Goal: Information Seeking & Learning: Check status

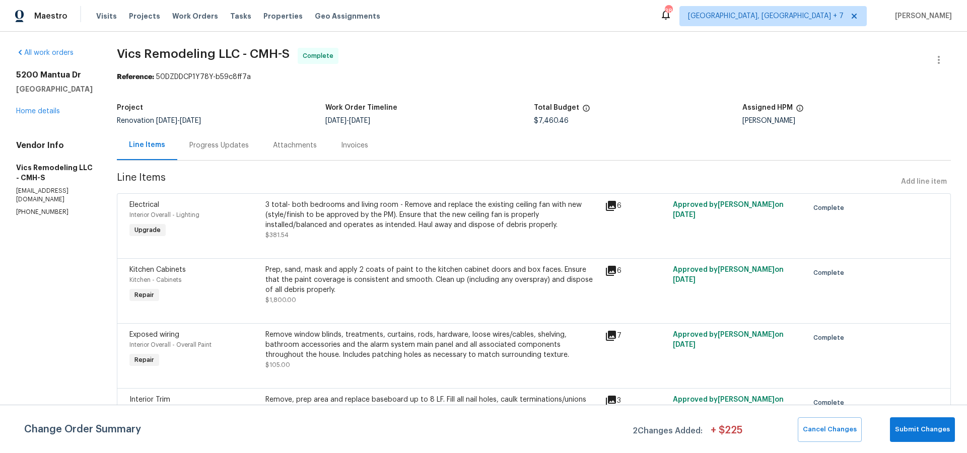
scroll to position [1384, 0]
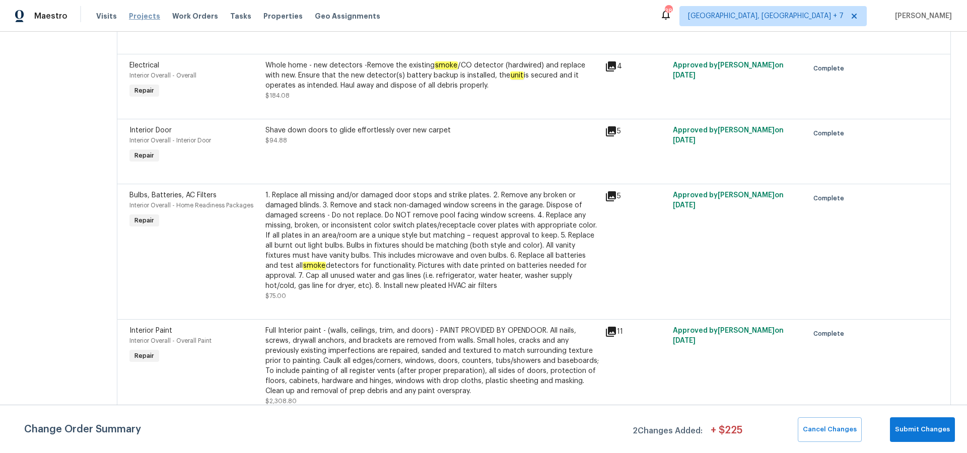
click at [139, 16] on span "Projects" at bounding box center [144, 16] width 31 height 10
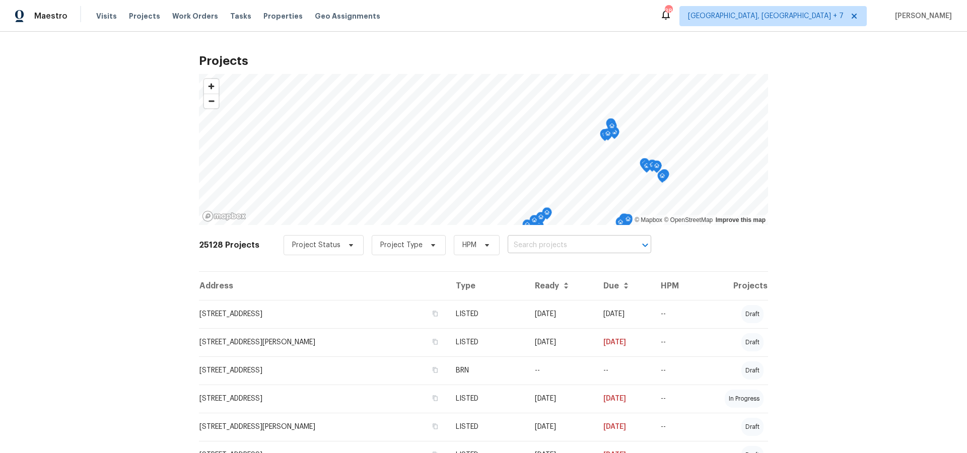
click at [528, 248] on input "text" at bounding box center [565, 246] width 115 height 16
type input "3471"
click at [551, 268] on li "[STREET_ADDRESS][PERSON_NAME]" at bounding box center [573, 267] width 147 height 17
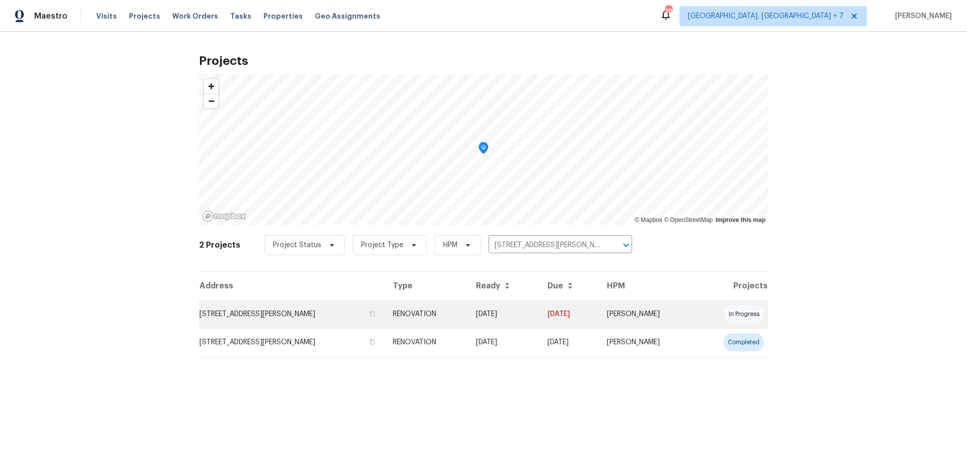
click at [302, 314] on td "[STREET_ADDRESS][PERSON_NAME]" at bounding box center [292, 314] width 186 height 28
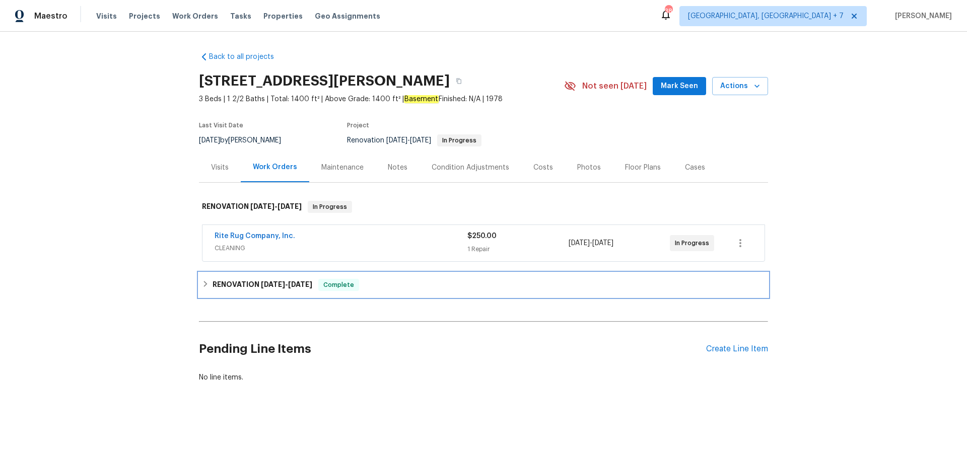
click at [243, 281] on h6 "RENOVATION [DATE] - [DATE]" at bounding box center [262, 285] width 100 height 12
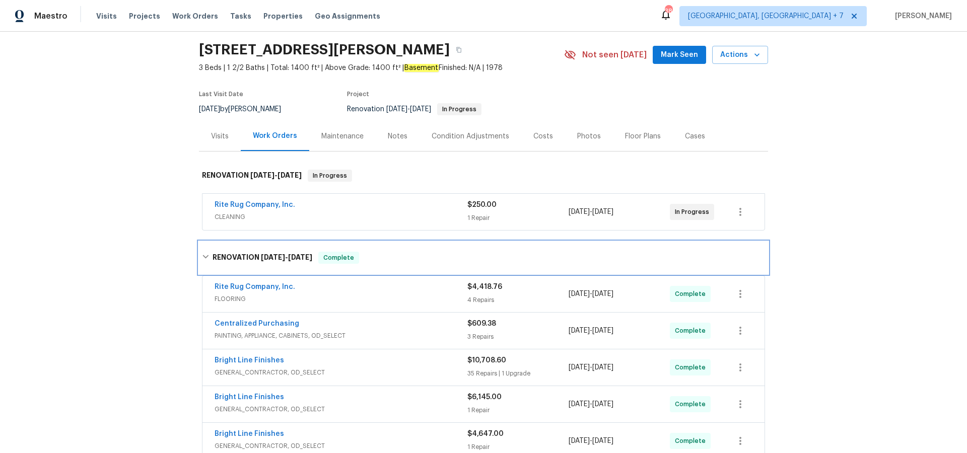
scroll to position [71, 0]
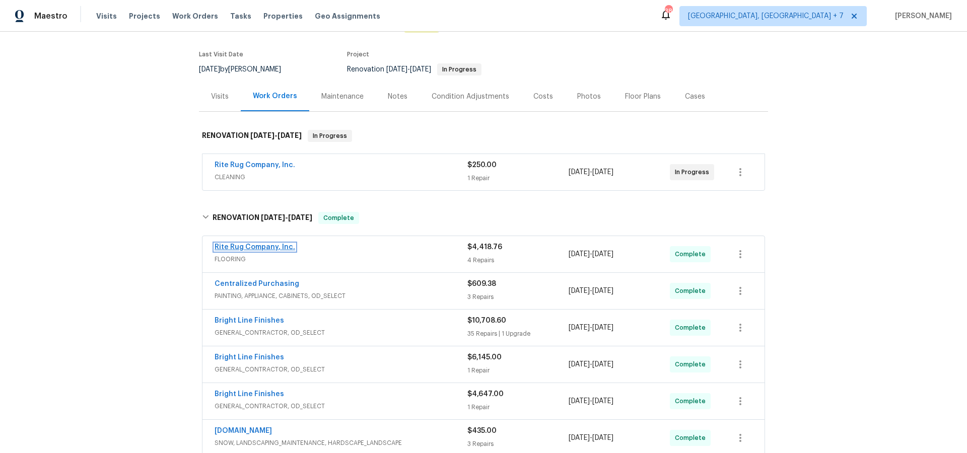
click at [266, 246] on link "Rite Rug Company, Inc." at bounding box center [254, 247] width 81 height 7
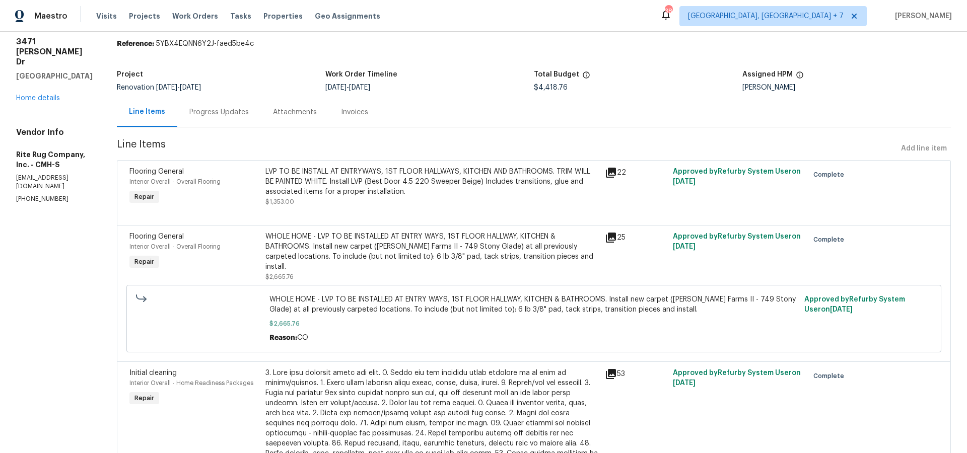
scroll to position [22, 0]
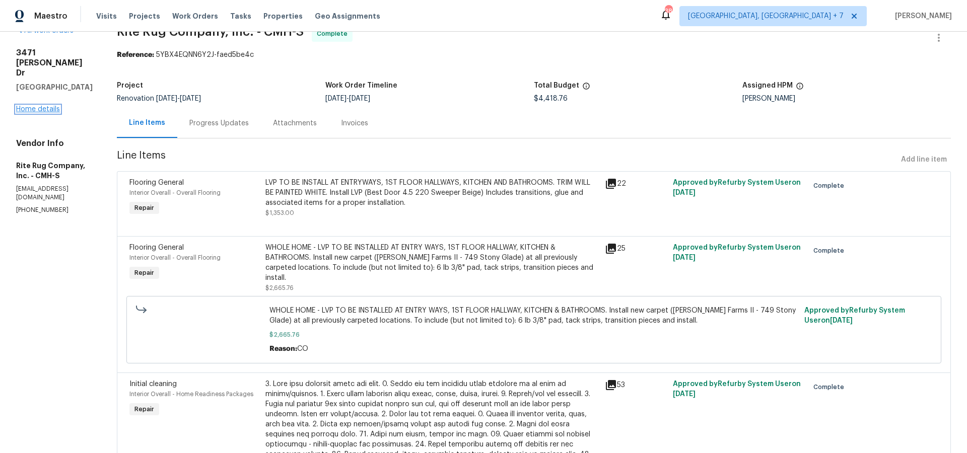
click at [49, 106] on link "Home details" at bounding box center [38, 109] width 44 height 7
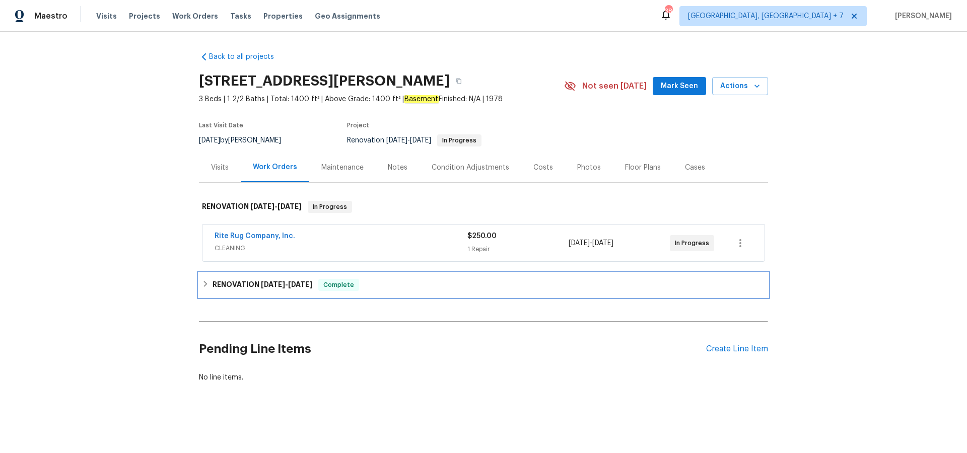
click at [276, 285] on span "[DATE]" at bounding box center [273, 284] width 24 height 7
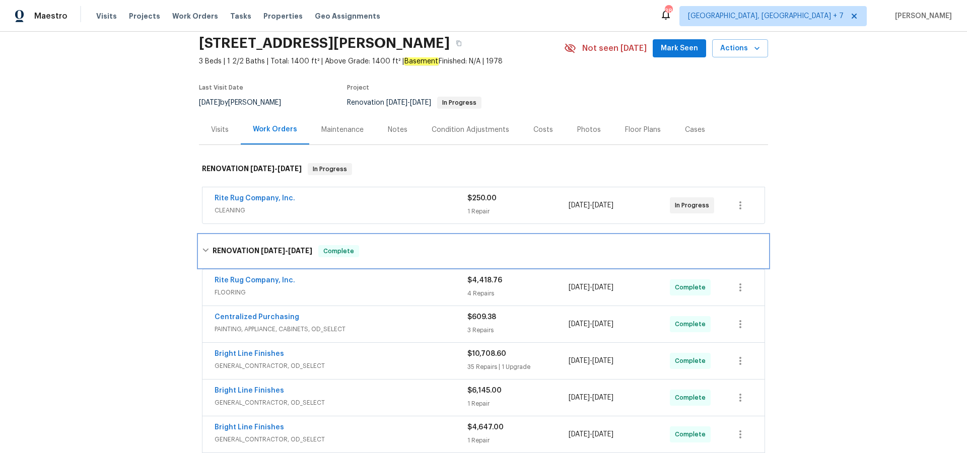
scroll to position [40, 0]
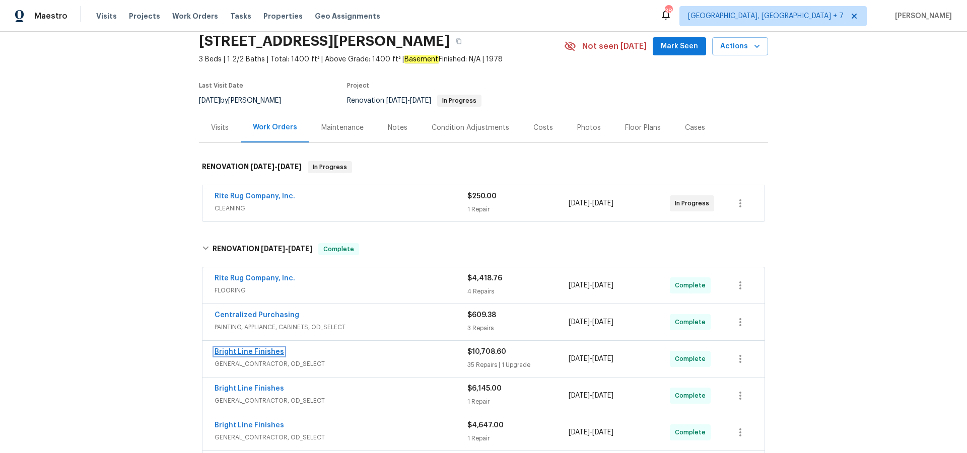
click at [242, 353] on link "Bright Line Finishes" at bounding box center [248, 351] width 69 height 7
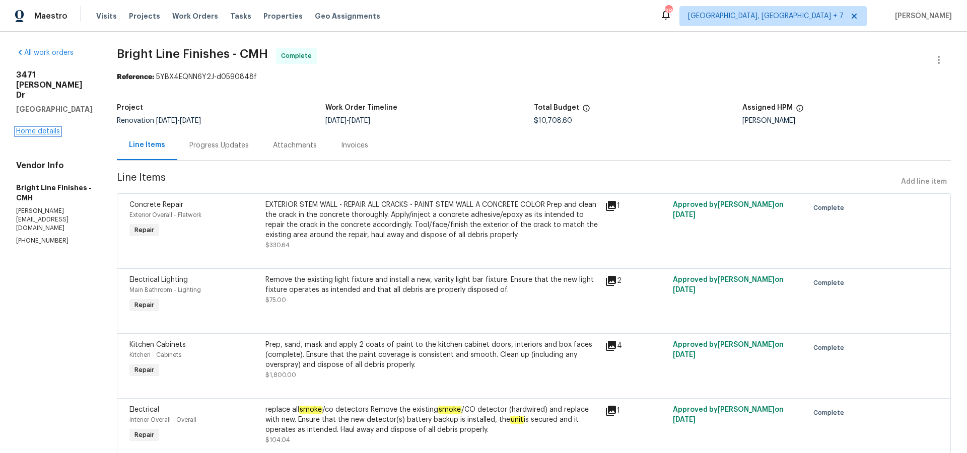
click at [47, 128] on link "Home details" at bounding box center [38, 131] width 44 height 7
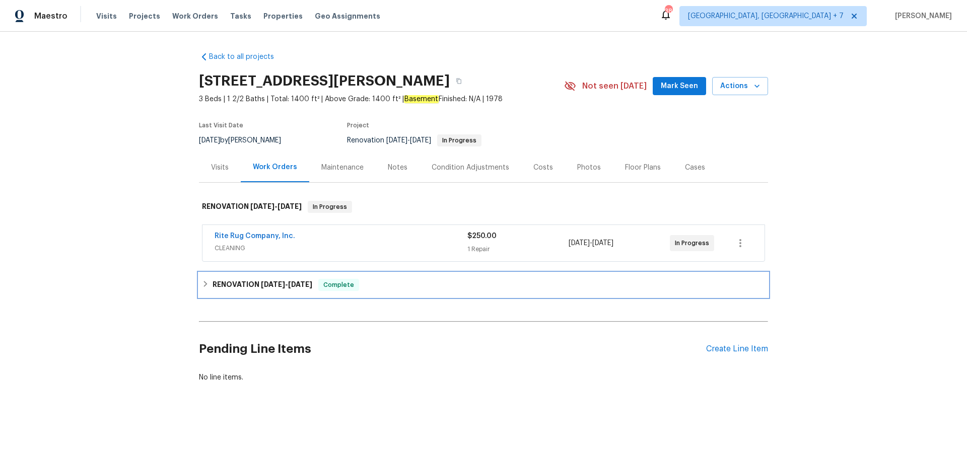
click at [261, 283] on span "[DATE]" at bounding box center [273, 284] width 24 height 7
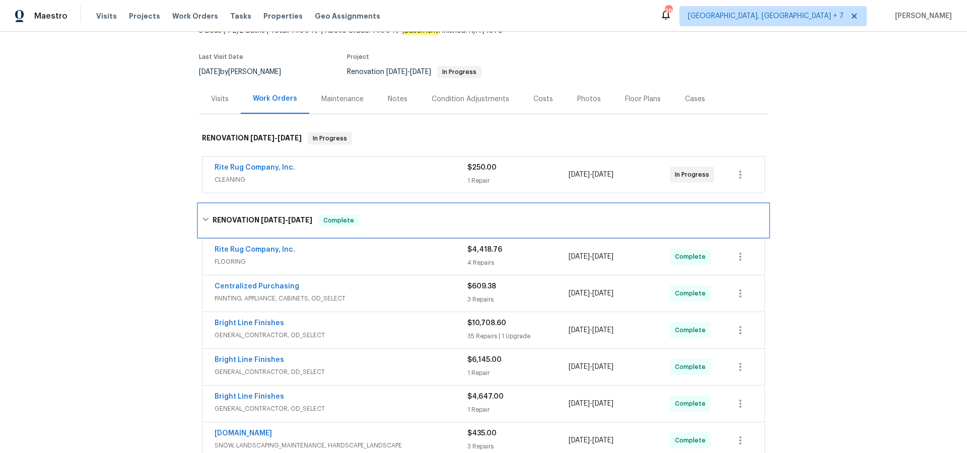
scroll to position [99, 0]
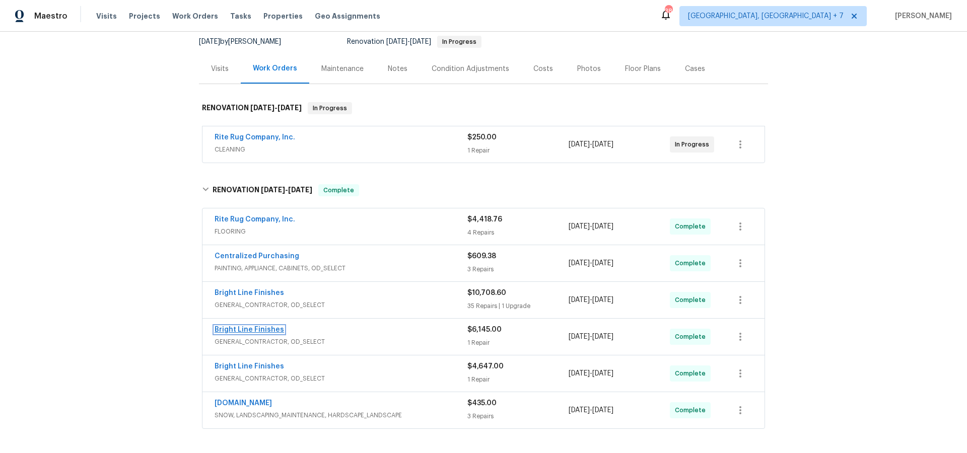
click at [270, 327] on link "Bright Line Finishes" at bounding box center [248, 329] width 69 height 7
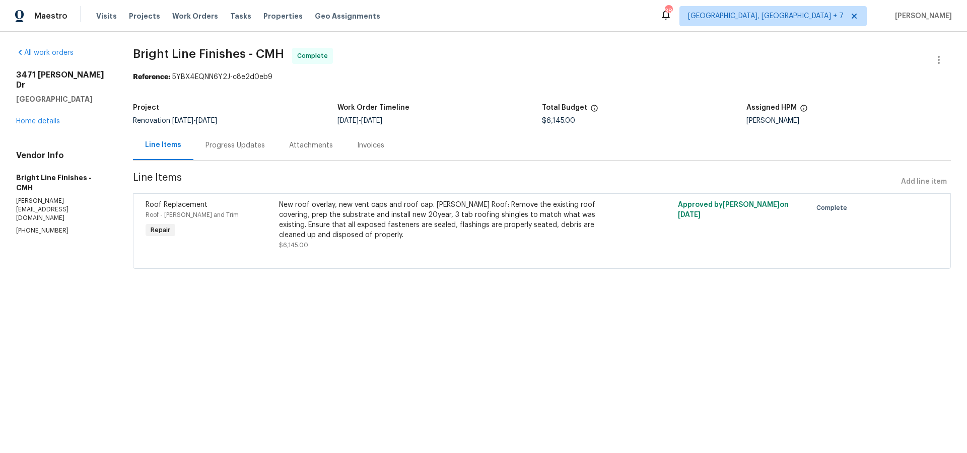
click at [249, 145] on div "Progress Updates" at bounding box center [234, 145] width 59 height 10
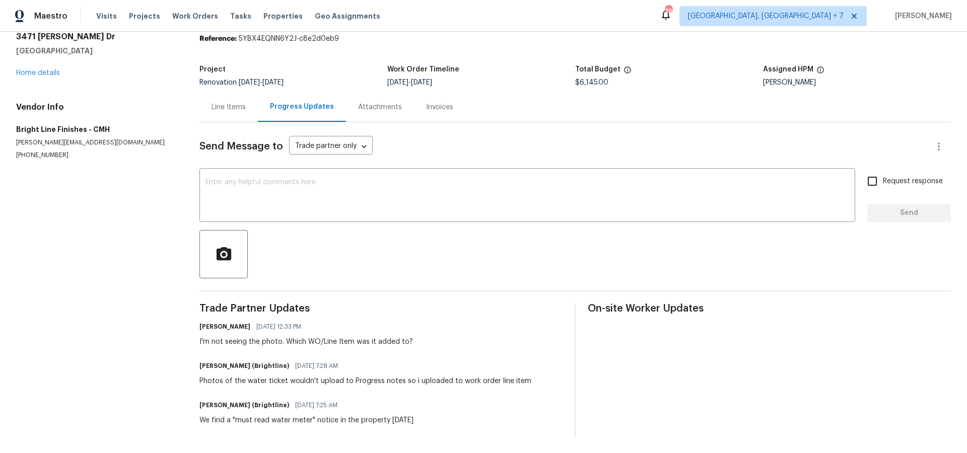
scroll to position [39, 0]
click at [51, 73] on link "Home details" at bounding box center [38, 72] width 44 height 7
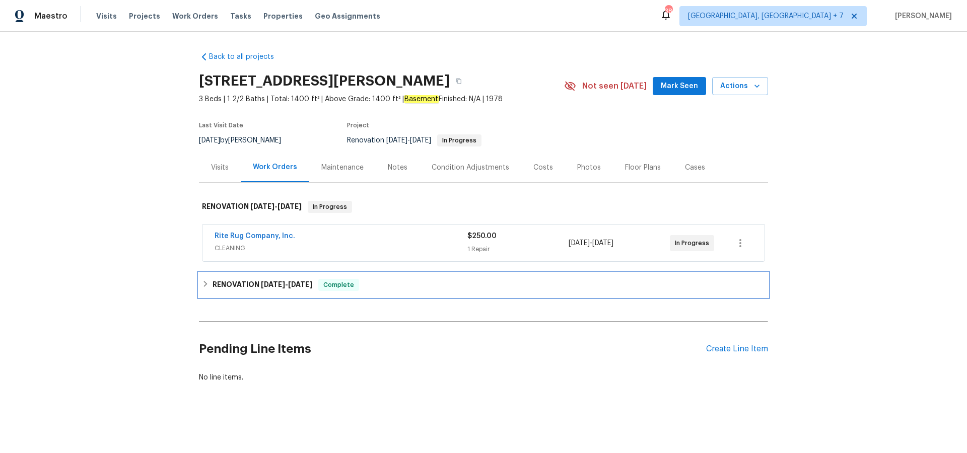
drag, startPoint x: 258, startPoint y: 283, endPoint x: 297, endPoint y: 284, distance: 39.3
click at [258, 283] on h6 "RENOVATION [DATE] - [DATE]" at bounding box center [262, 285] width 100 height 12
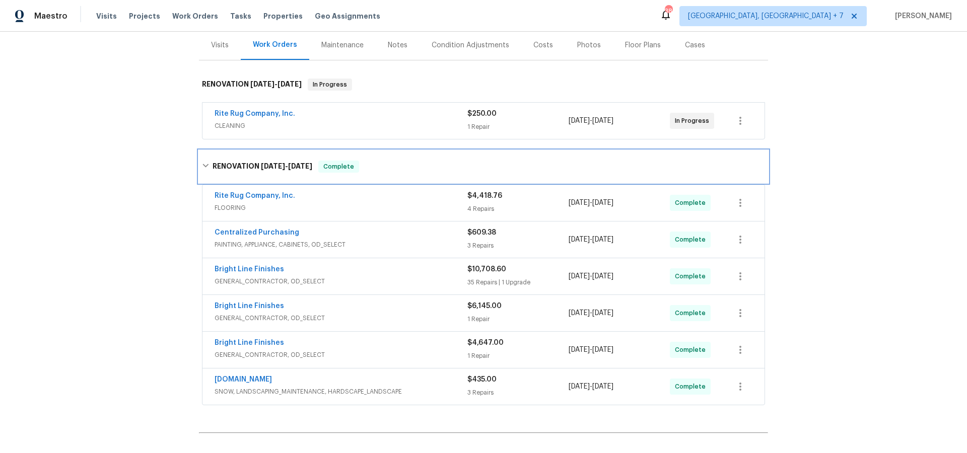
scroll to position [126, 0]
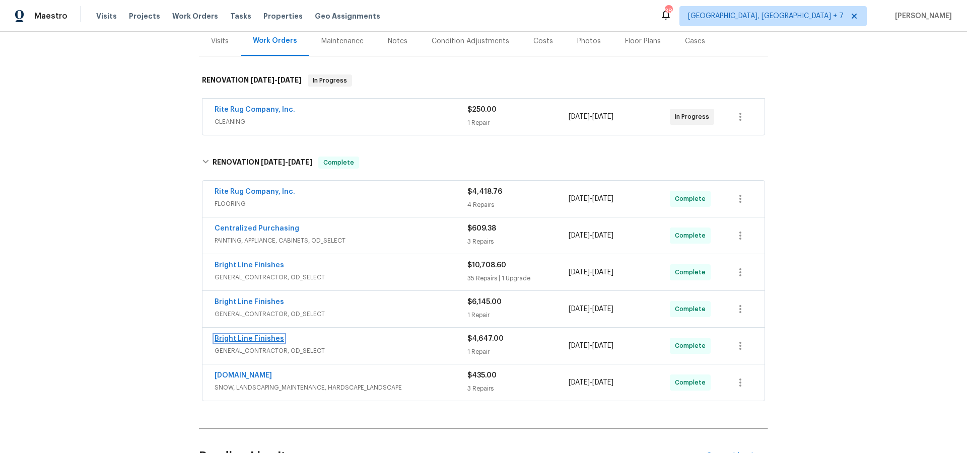
click at [241, 337] on link "Bright Line Finishes" at bounding box center [248, 338] width 69 height 7
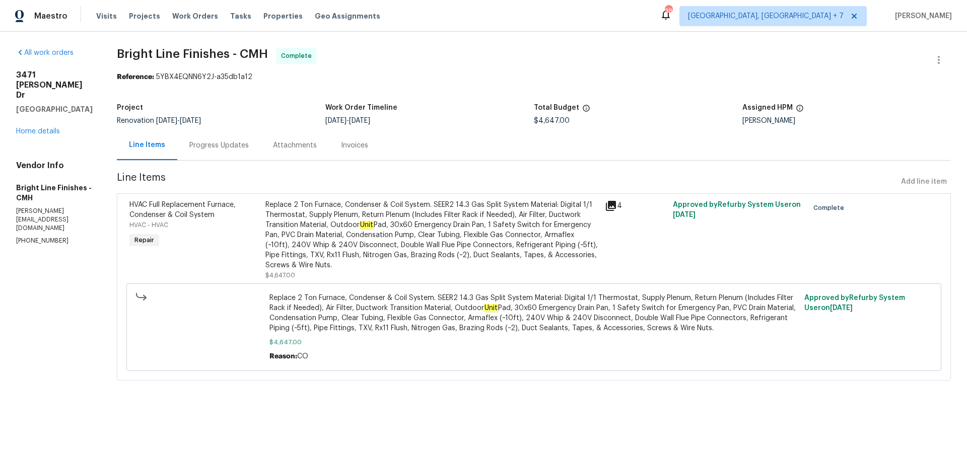
click at [611, 207] on icon at bounding box center [611, 206] width 12 height 12
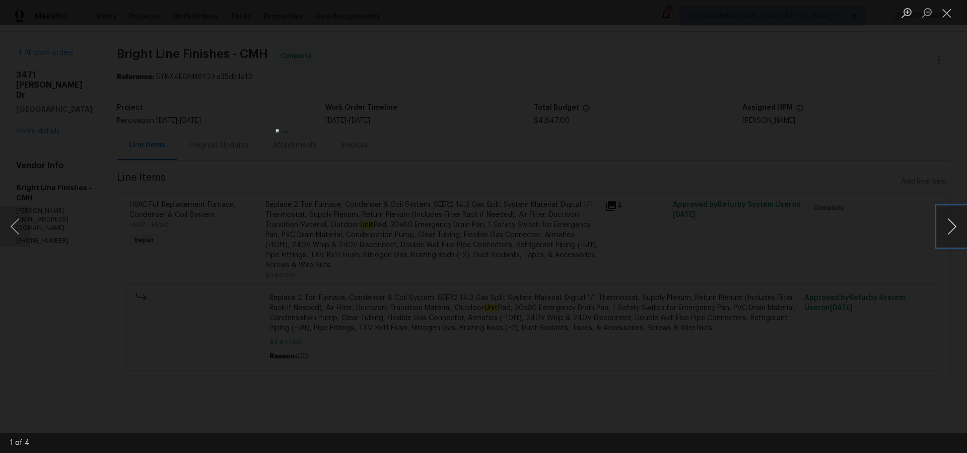
click at [952, 231] on button "Next image" at bounding box center [952, 226] width 30 height 40
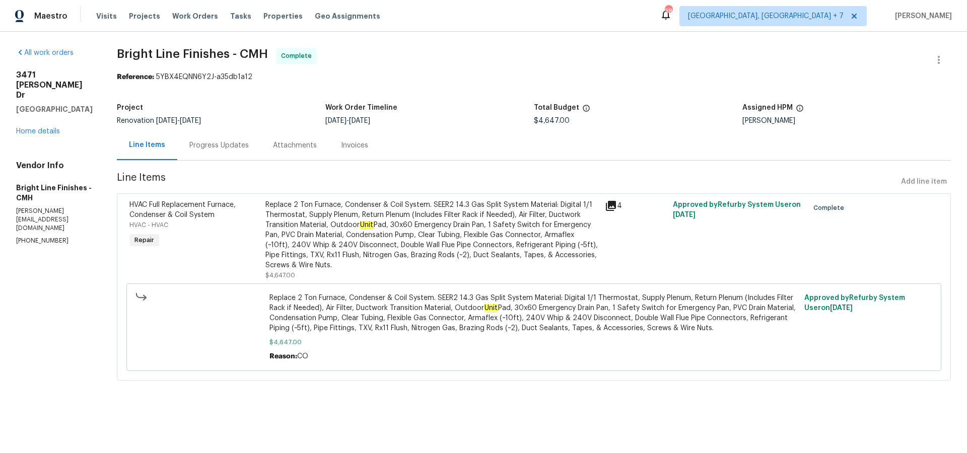
click at [202, 143] on div "Progress Updates" at bounding box center [218, 145] width 59 height 10
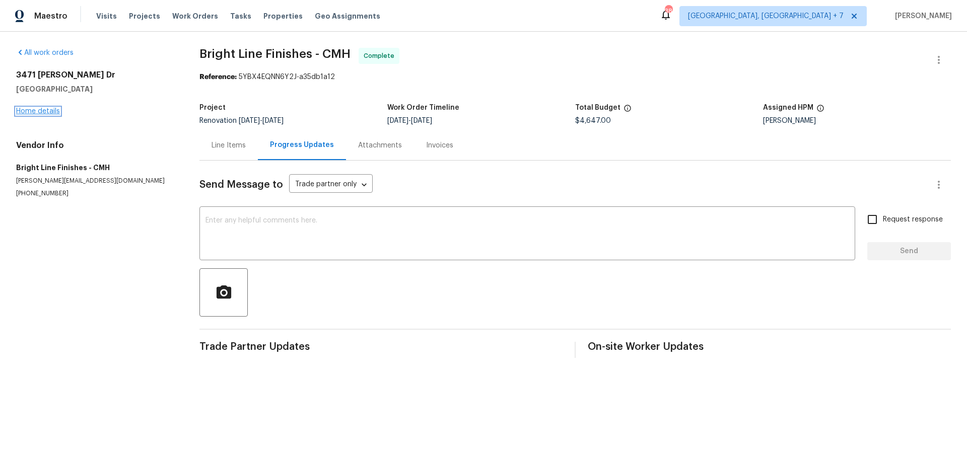
click at [30, 111] on link "Home details" at bounding box center [38, 111] width 44 height 7
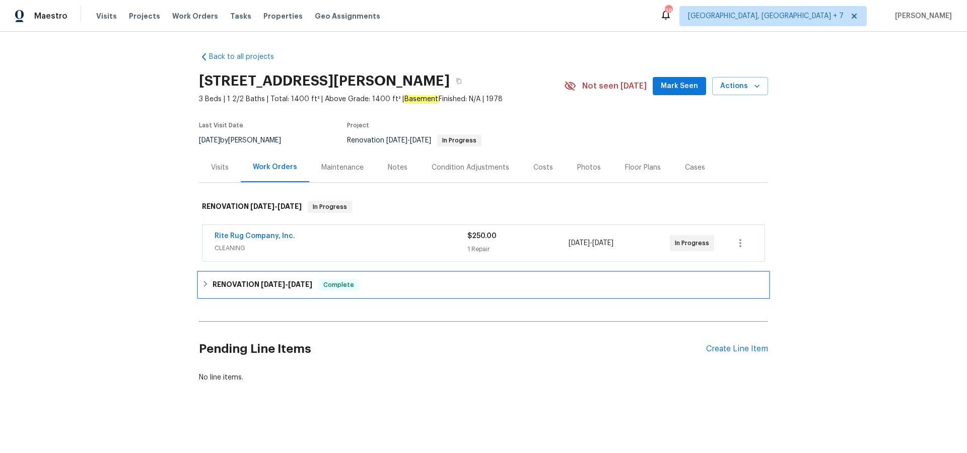
click at [242, 288] on h6 "RENOVATION [DATE] - [DATE]" at bounding box center [262, 285] width 100 height 12
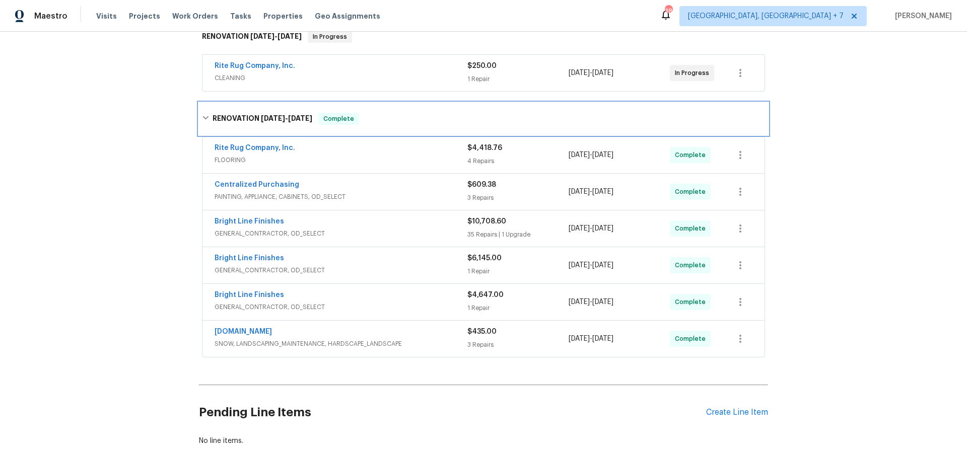
scroll to position [171, 0]
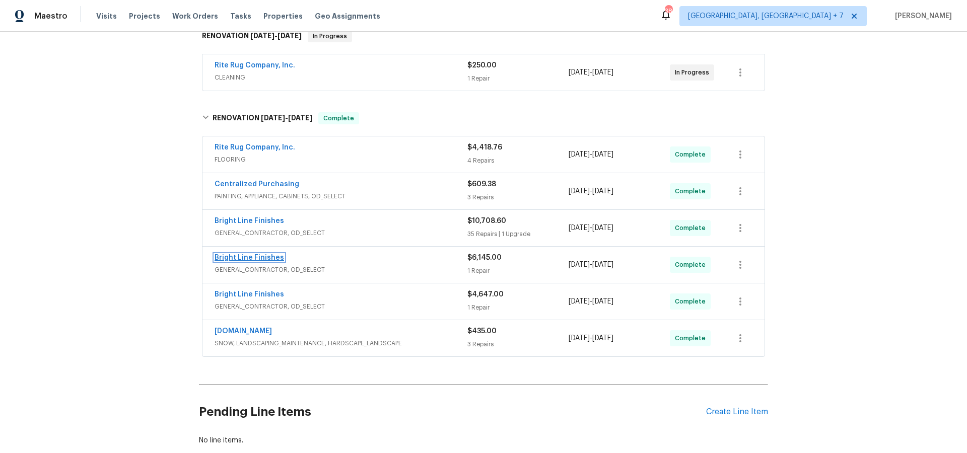
click at [234, 255] on link "Bright Line Finishes" at bounding box center [248, 257] width 69 height 7
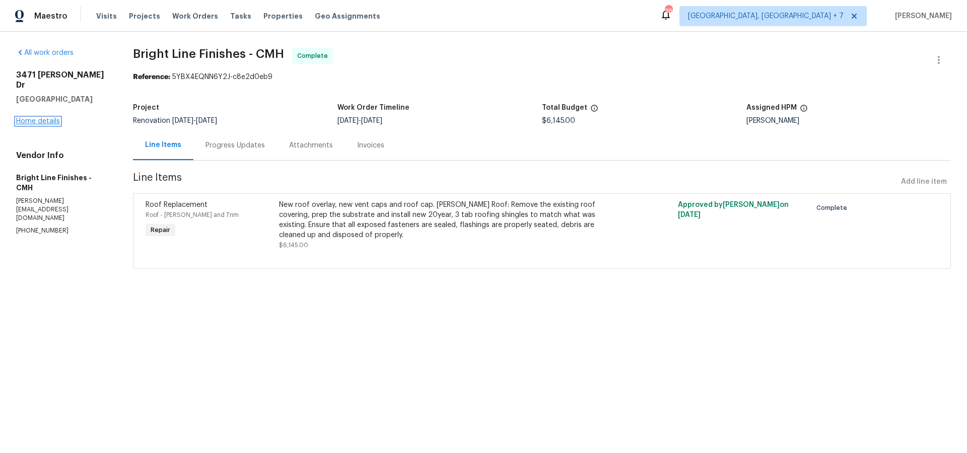
click at [33, 118] on link "Home details" at bounding box center [38, 121] width 44 height 7
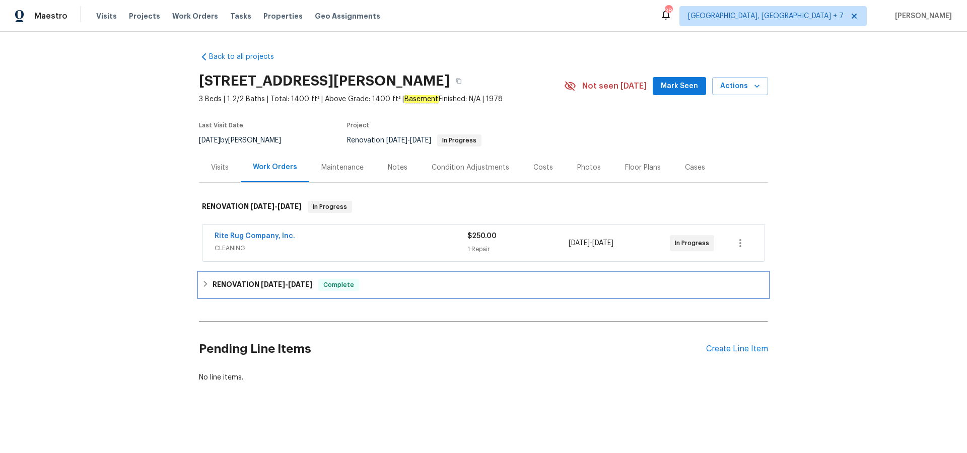
click at [253, 283] on h6 "RENOVATION [DATE] - [DATE]" at bounding box center [262, 285] width 100 height 12
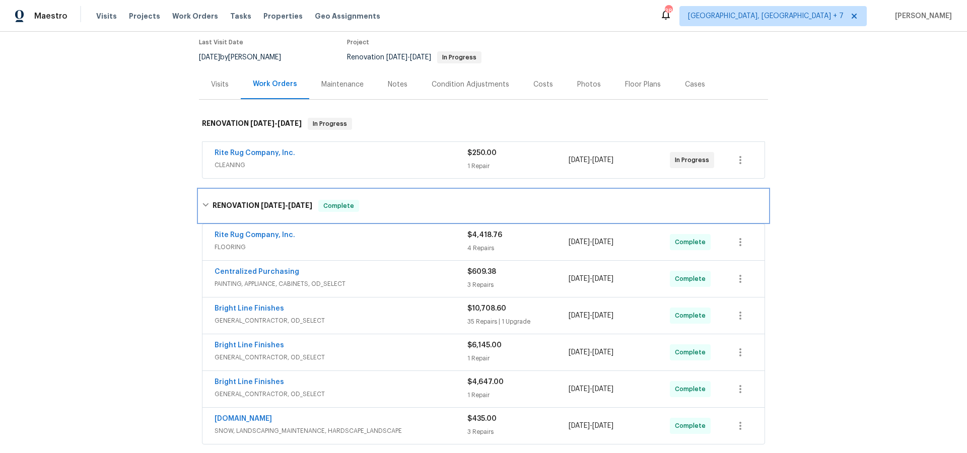
scroll to position [96, 0]
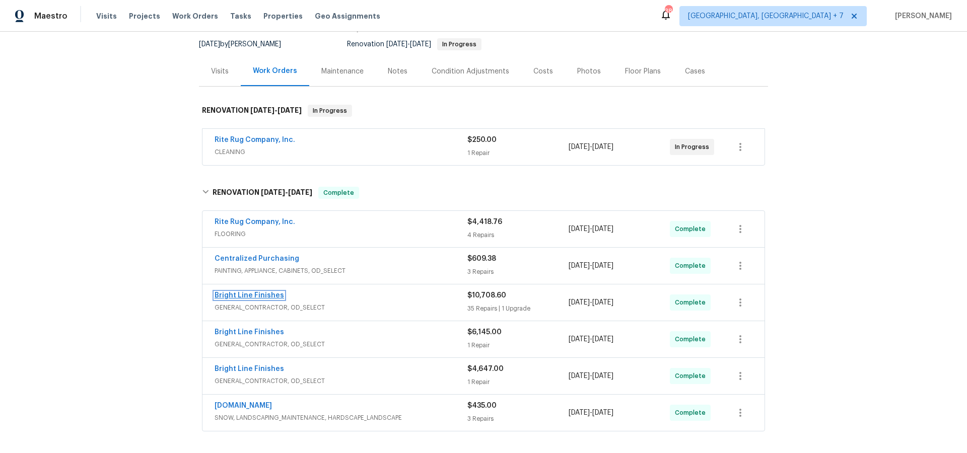
click at [261, 294] on link "Bright Line Finishes" at bounding box center [248, 295] width 69 height 7
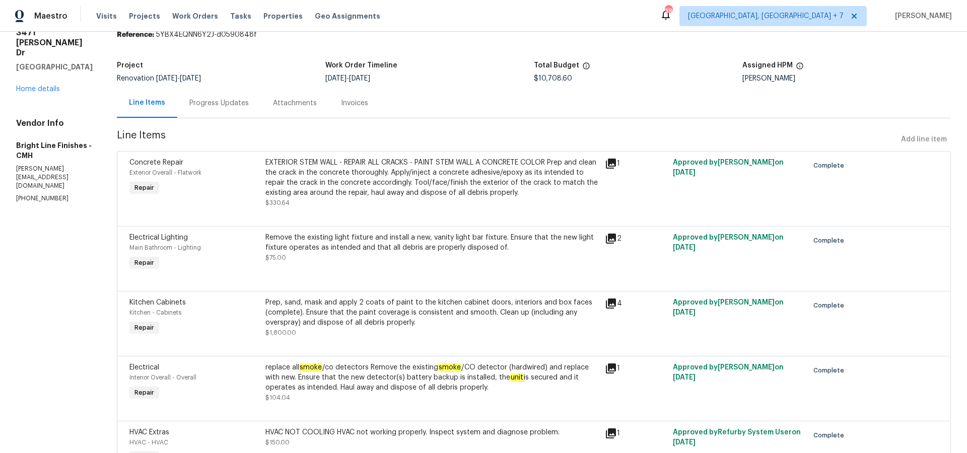
scroll to position [46, 0]
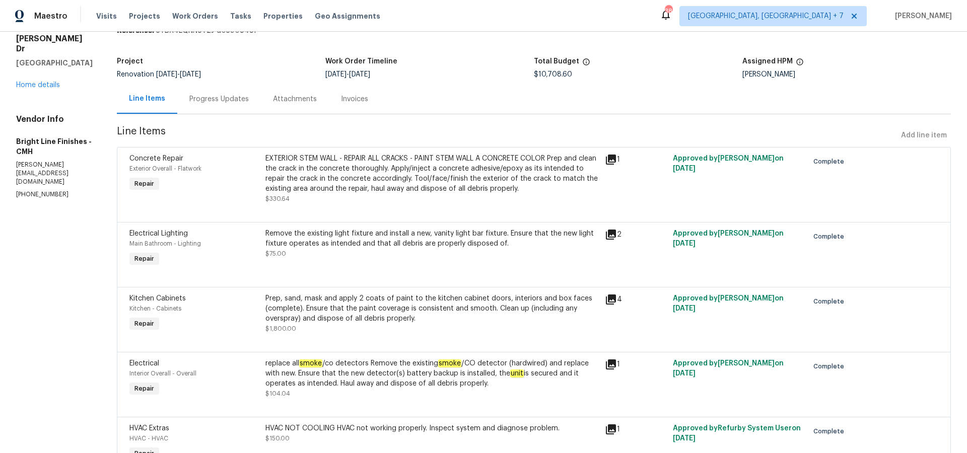
click at [609, 298] on icon at bounding box center [611, 300] width 10 height 10
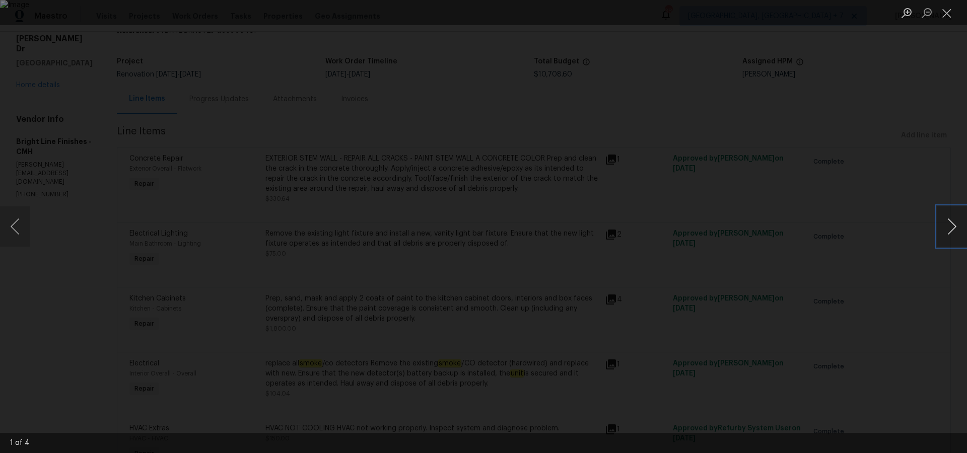
click at [947, 228] on button "Next image" at bounding box center [952, 226] width 30 height 40
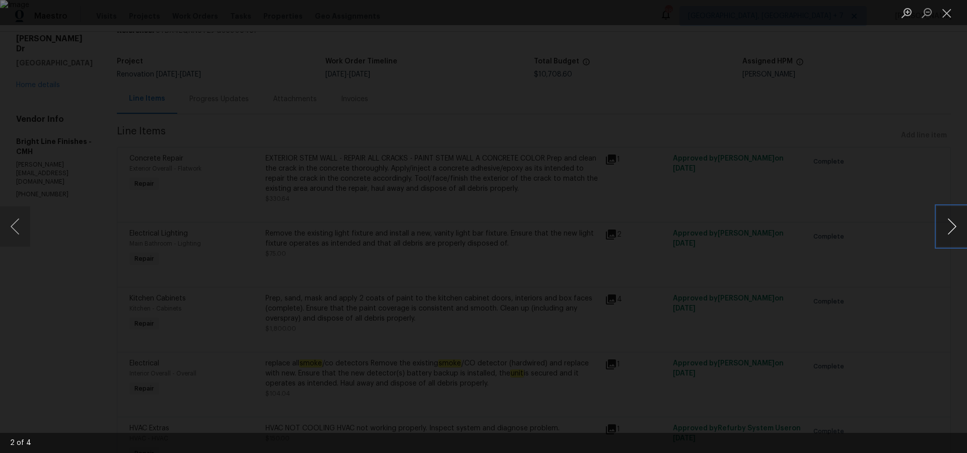
click at [947, 228] on button "Next image" at bounding box center [952, 226] width 30 height 40
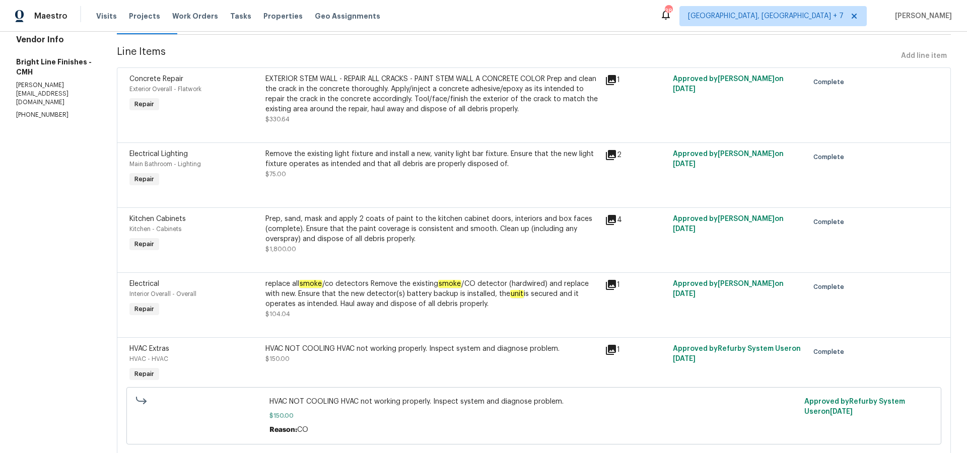
scroll to position [129, 0]
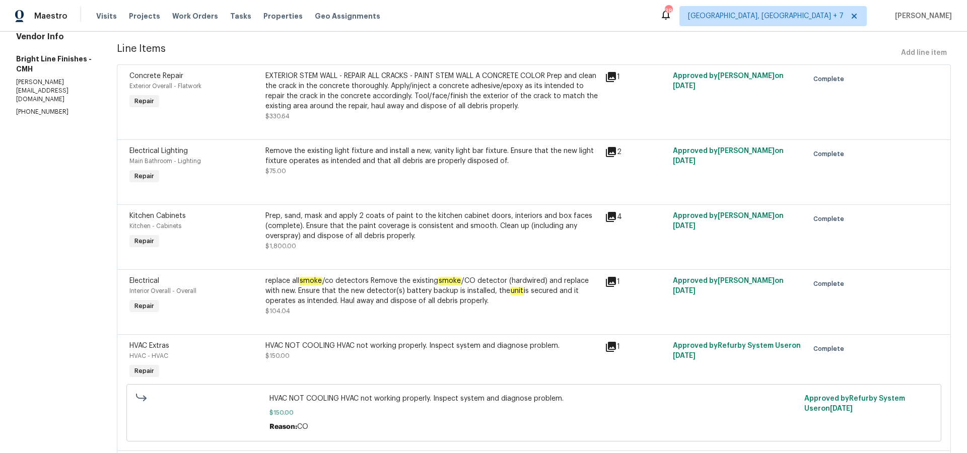
click at [610, 350] on icon at bounding box center [611, 347] width 12 height 12
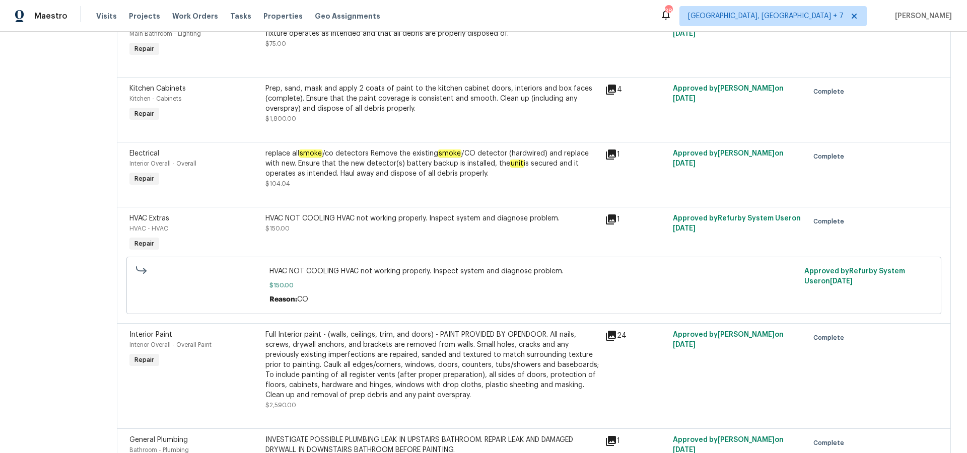
scroll to position [257, 0]
click at [610, 337] on icon at bounding box center [611, 335] width 12 height 12
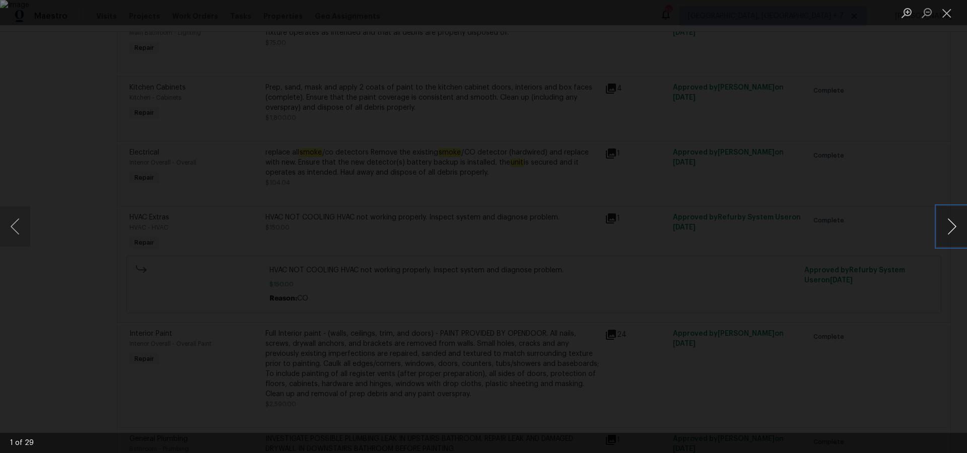
click at [950, 226] on button "Next image" at bounding box center [952, 226] width 30 height 40
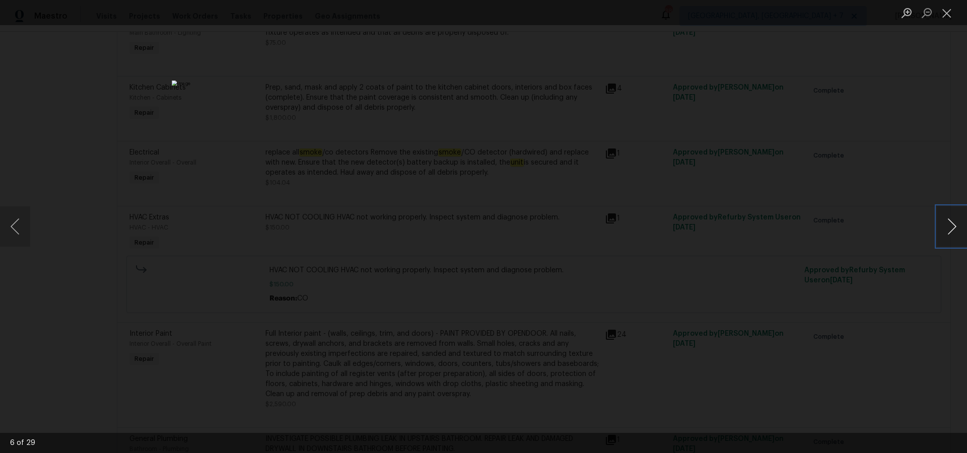
click at [950, 226] on button "Next image" at bounding box center [952, 226] width 30 height 40
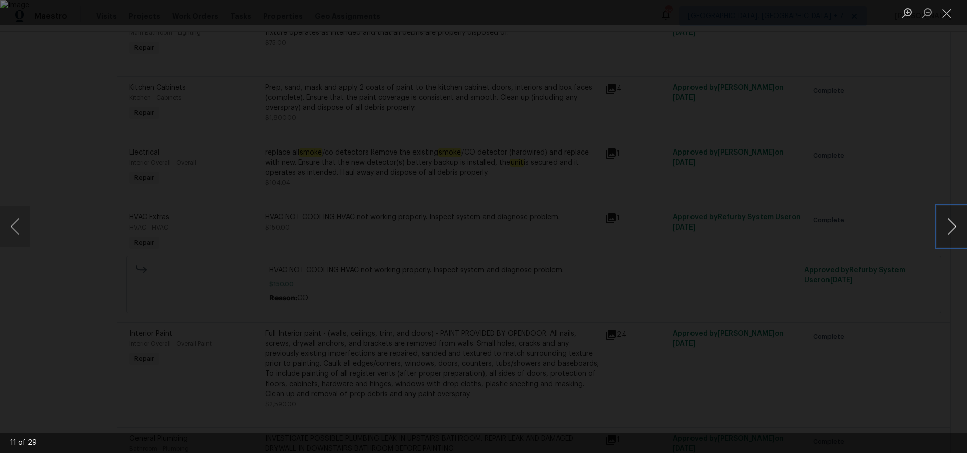
click at [950, 226] on button "Next image" at bounding box center [952, 226] width 30 height 40
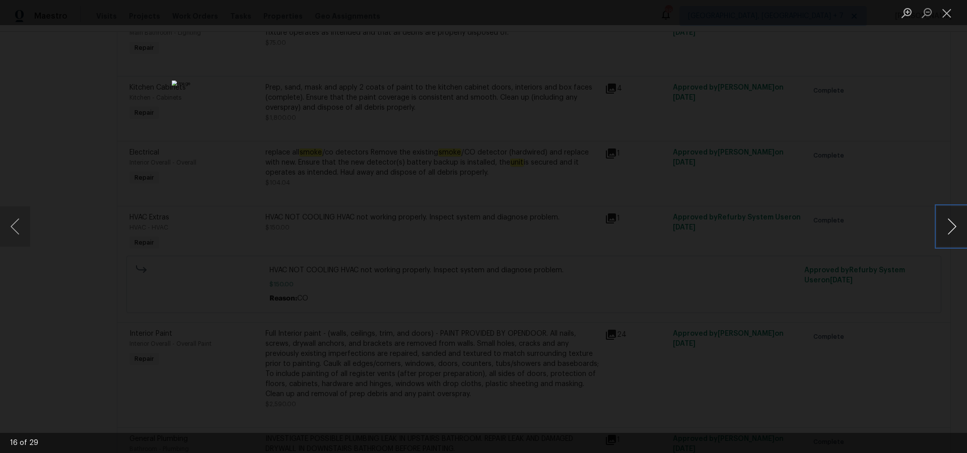
click at [950, 226] on button "Next image" at bounding box center [952, 226] width 30 height 40
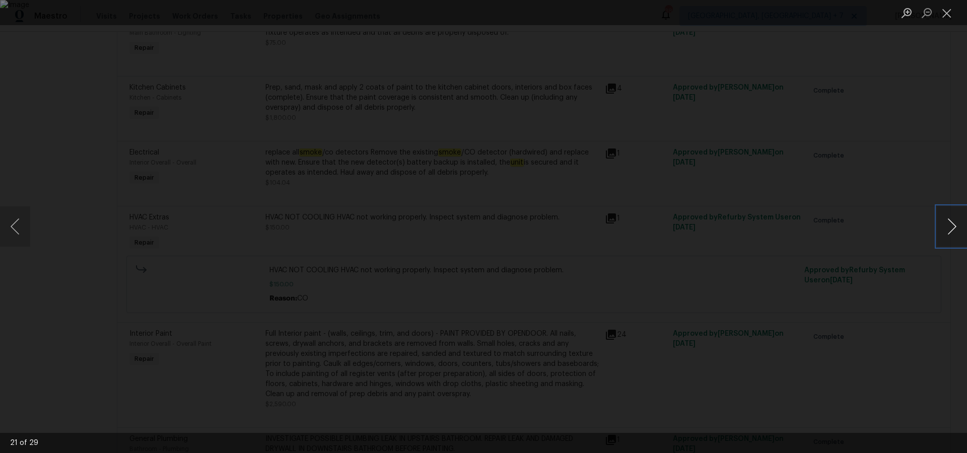
click at [950, 226] on button "Next image" at bounding box center [952, 226] width 30 height 40
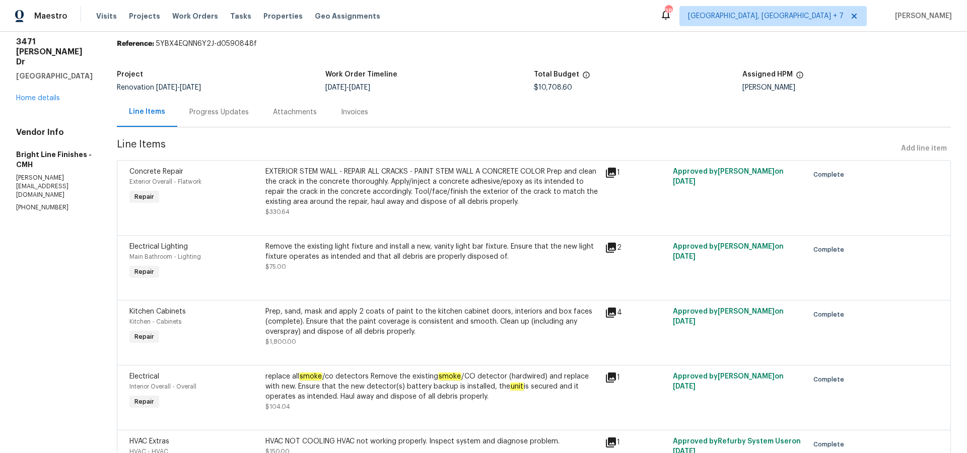
scroll to position [0, 0]
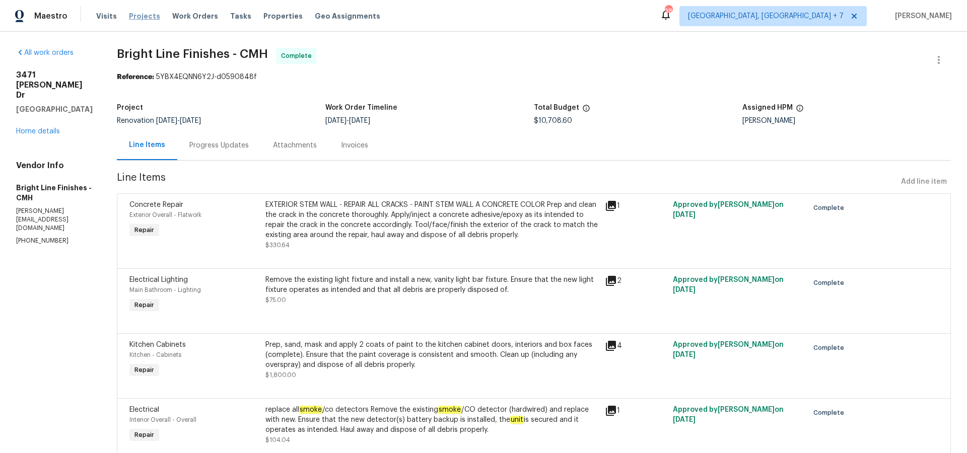
click at [144, 15] on span "Projects" at bounding box center [144, 16] width 31 height 10
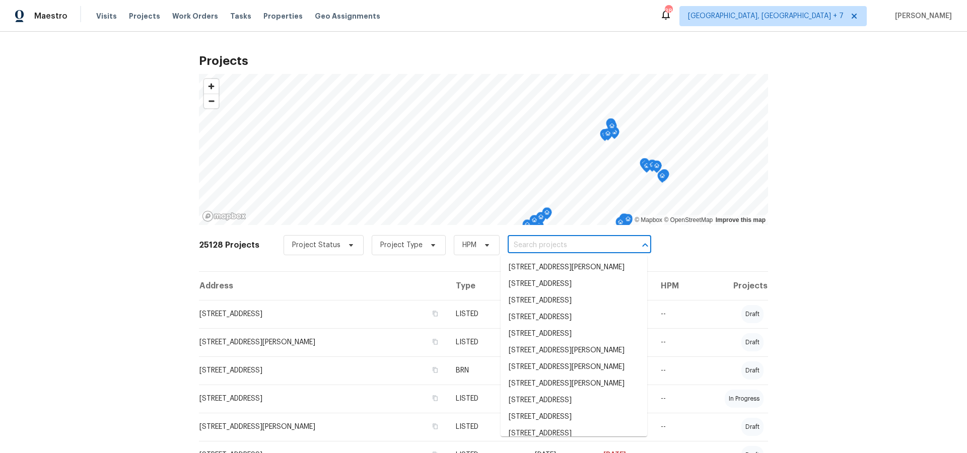
click at [518, 248] on input "text" at bounding box center [565, 246] width 115 height 16
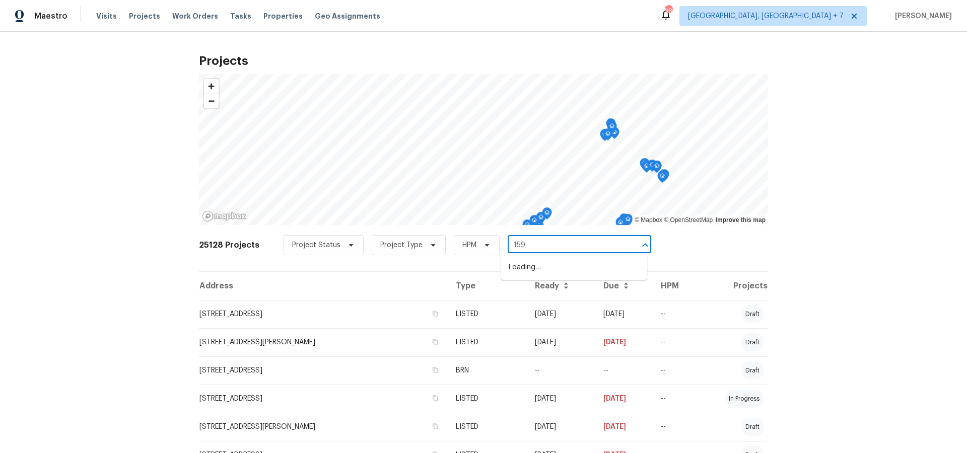
type input "1590"
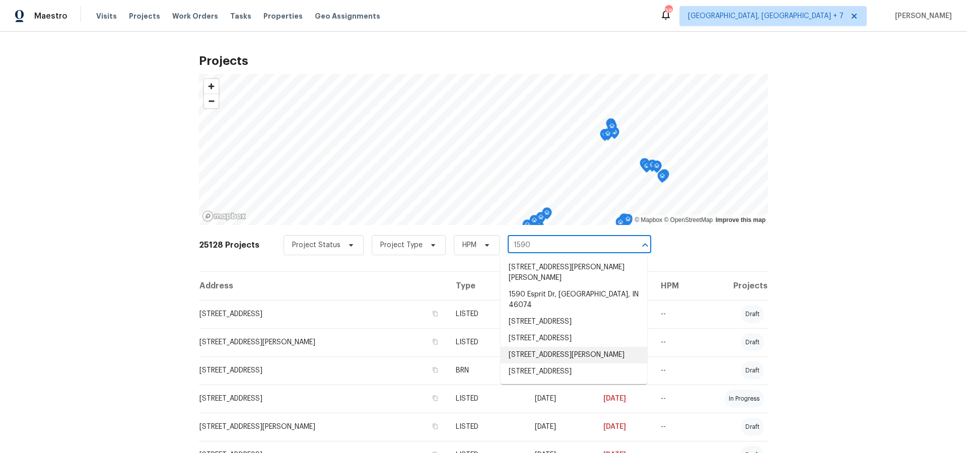
click at [548, 347] on li "[STREET_ADDRESS][PERSON_NAME]" at bounding box center [573, 355] width 147 height 17
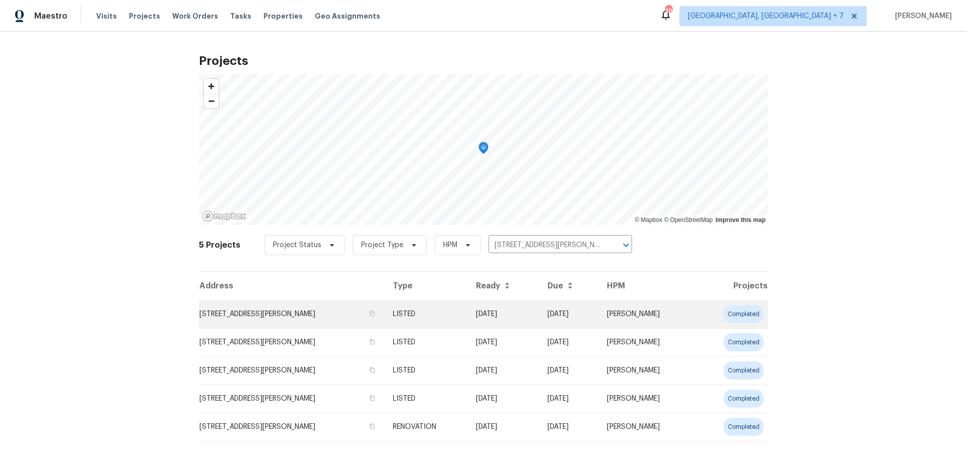
click at [257, 312] on td "[STREET_ADDRESS][PERSON_NAME]" at bounding box center [292, 314] width 186 height 28
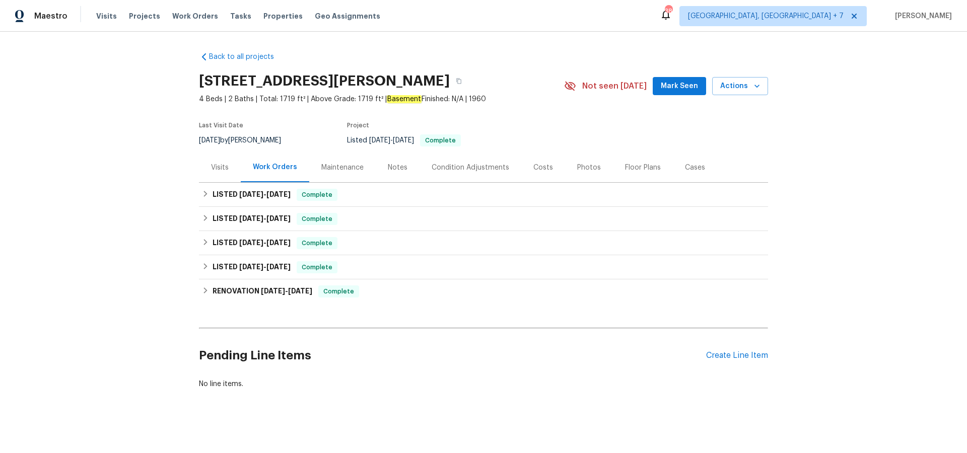
click at [227, 166] on div "Visits" at bounding box center [220, 168] width 18 height 10
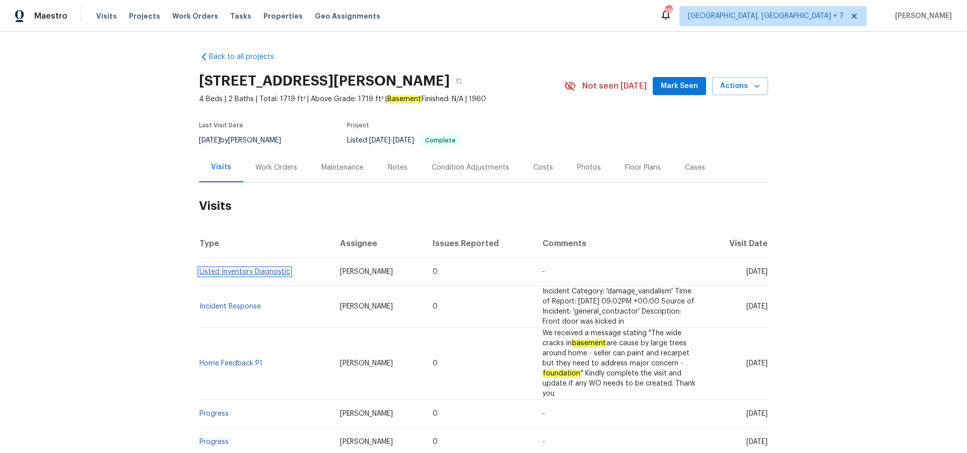
click at [227, 269] on link "Listed Inventory Diagnostic" at bounding box center [244, 271] width 91 height 7
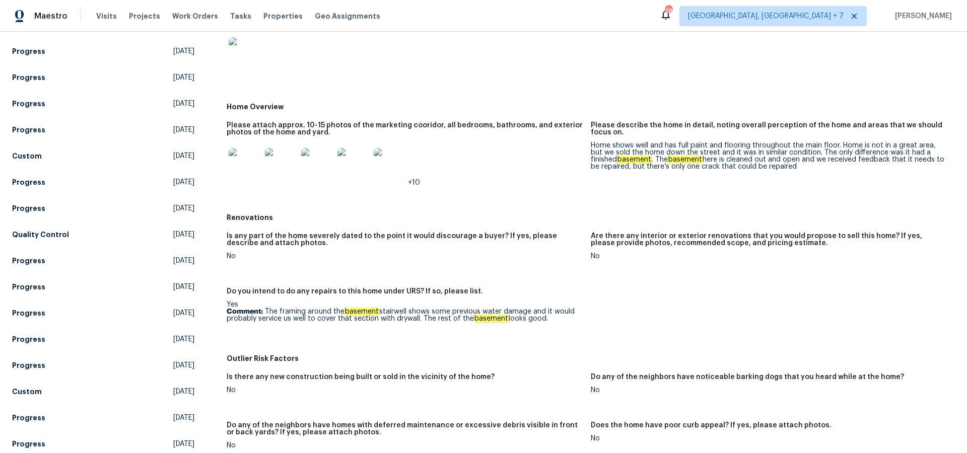
scroll to position [193, 0]
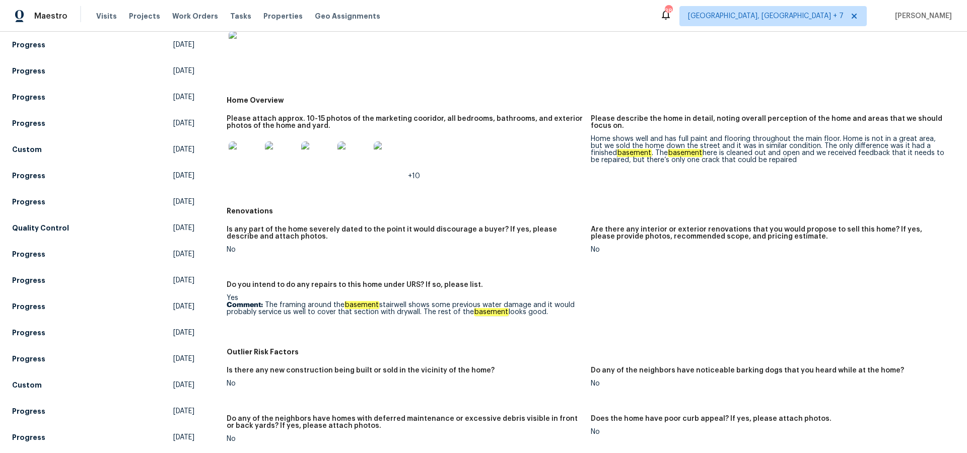
click at [246, 162] on img at bounding box center [245, 157] width 32 height 32
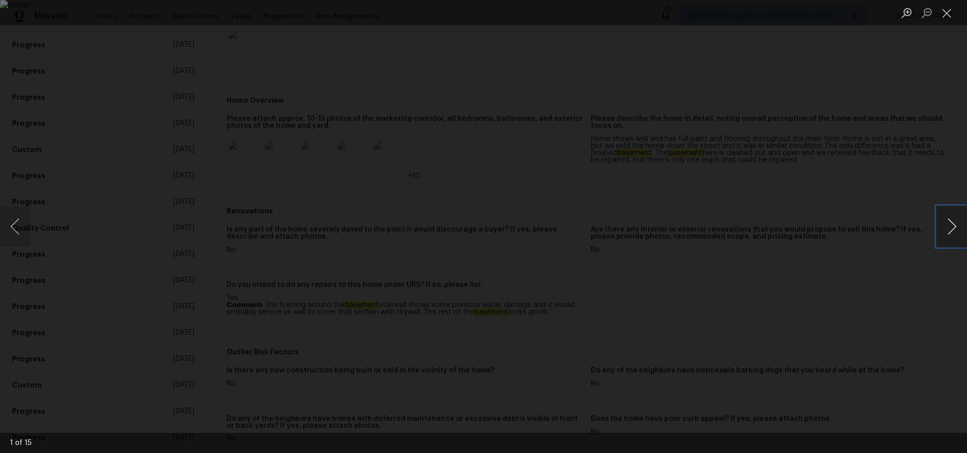
click at [949, 229] on button "Next image" at bounding box center [952, 226] width 30 height 40
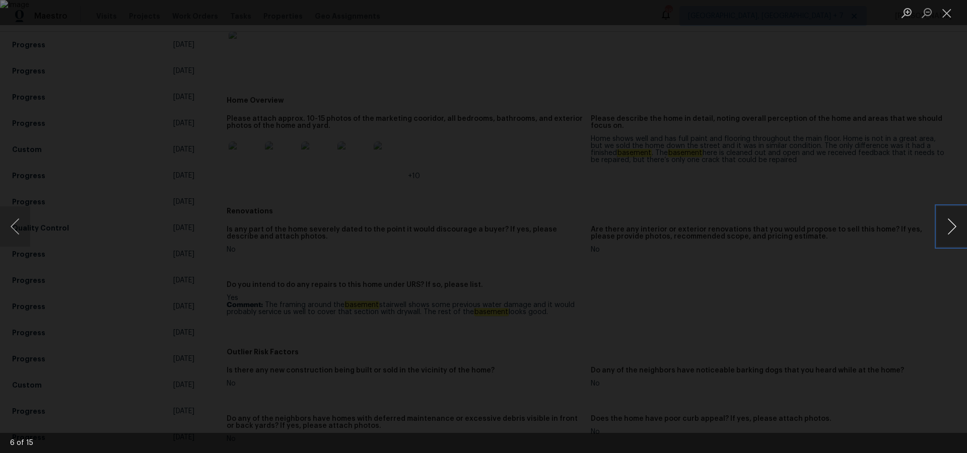
click at [949, 229] on button "Next image" at bounding box center [952, 226] width 30 height 40
click at [945, 224] on button "Next image" at bounding box center [952, 226] width 30 height 40
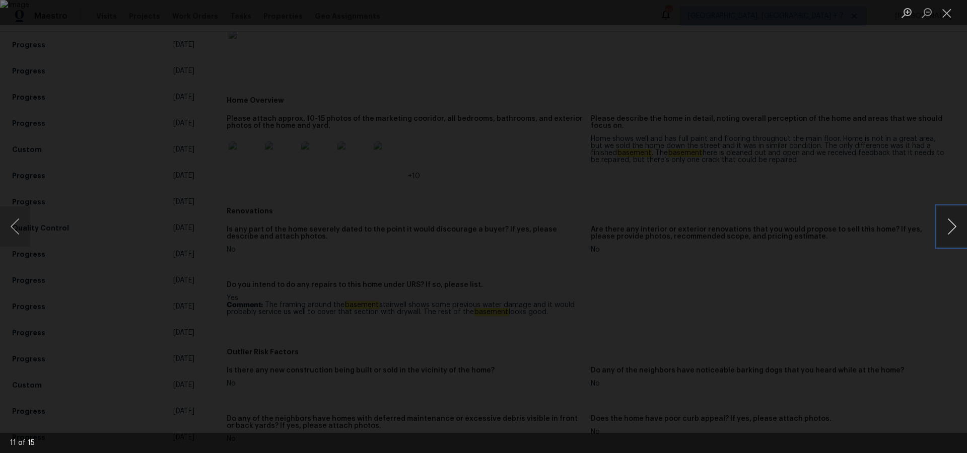
click at [945, 224] on button "Next image" at bounding box center [952, 226] width 30 height 40
click at [948, 228] on button "Next image" at bounding box center [952, 226] width 30 height 40
click at [943, 21] on button "Close lightbox" at bounding box center [947, 13] width 20 height 18
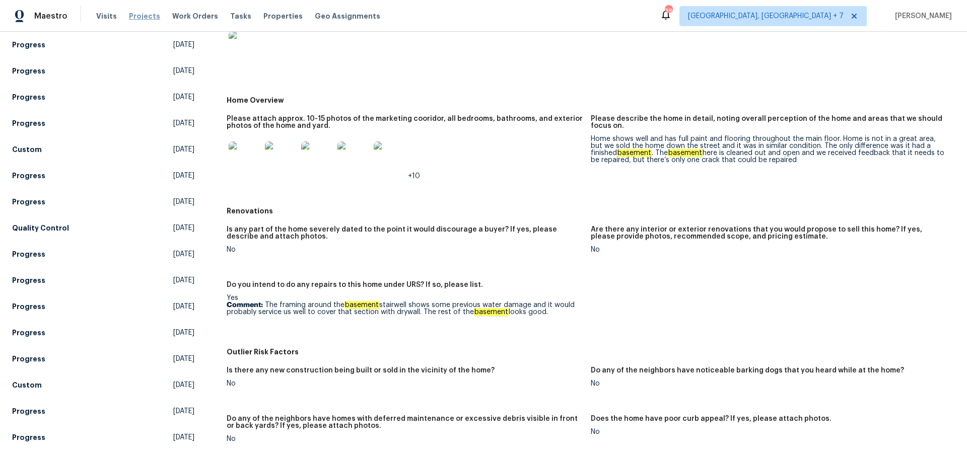
click at [142, 14] on span "Projects" at bounding box center [144, 16] width 31 height 10
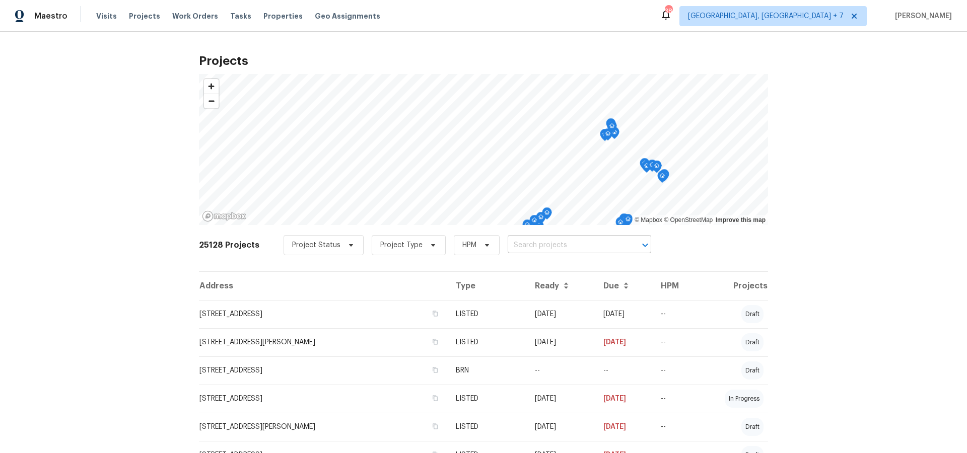
click at [552, 241] on input "text" at bounding box center [565, 246] width 115 height 16
type input "756 th"
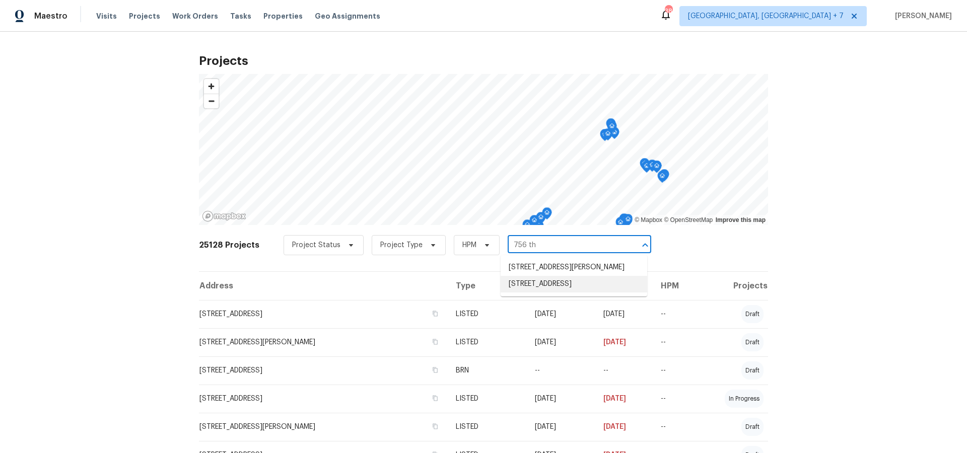
click at [526, 291] on li "[STREET_ADDRESS]" at bounding box center [573, 284] width 147 height 17
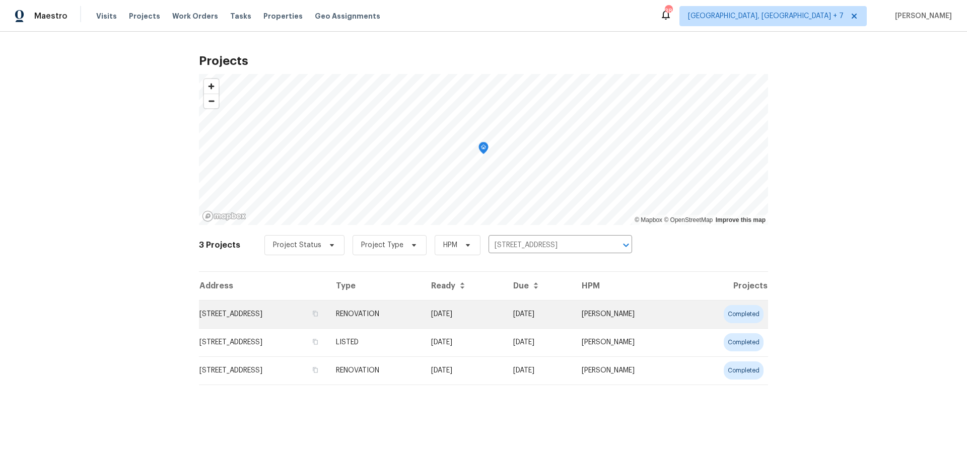
click at [266, 317] on td "[STREET_ADDRESS]" at bounding box center [263, 314] width 129 height 28
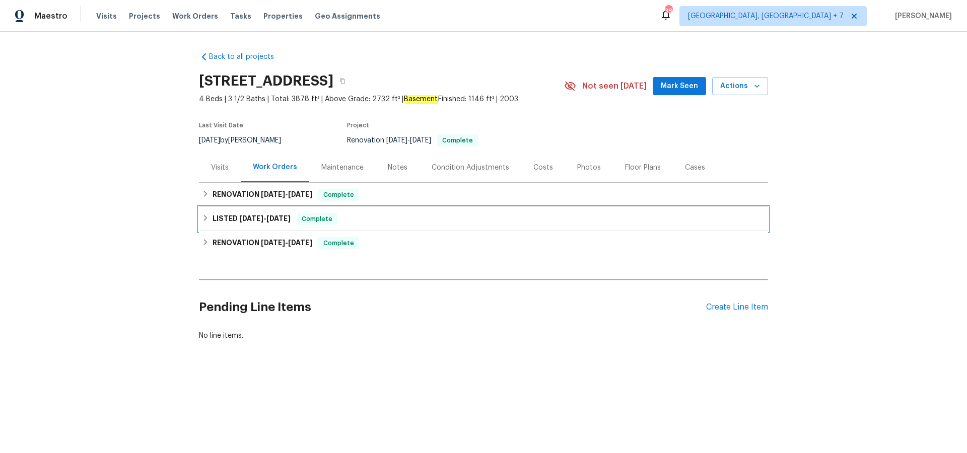
click at [235, 216] on h6 "LISTED [DATE] - [DATE]" at bounding box center [251, 219] width 78 height 12
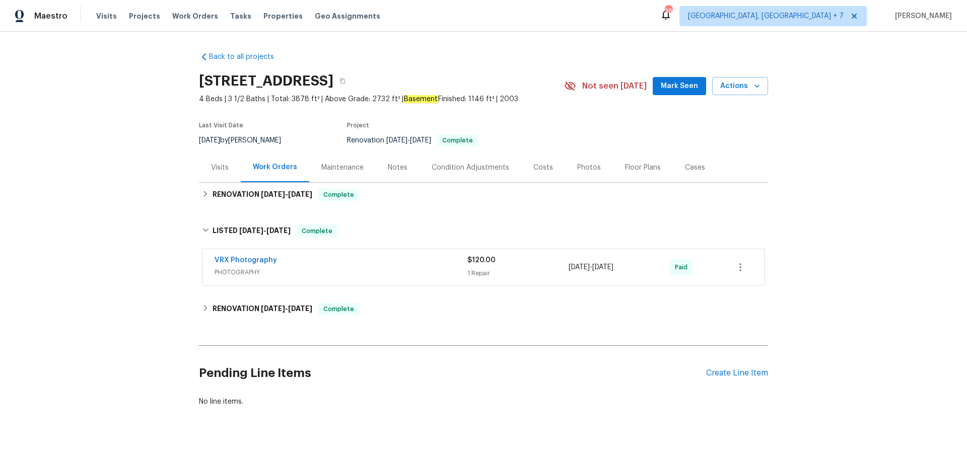
click at [691, 166] on div "Cases" at bounding box center [695, 168] width 20 height 10
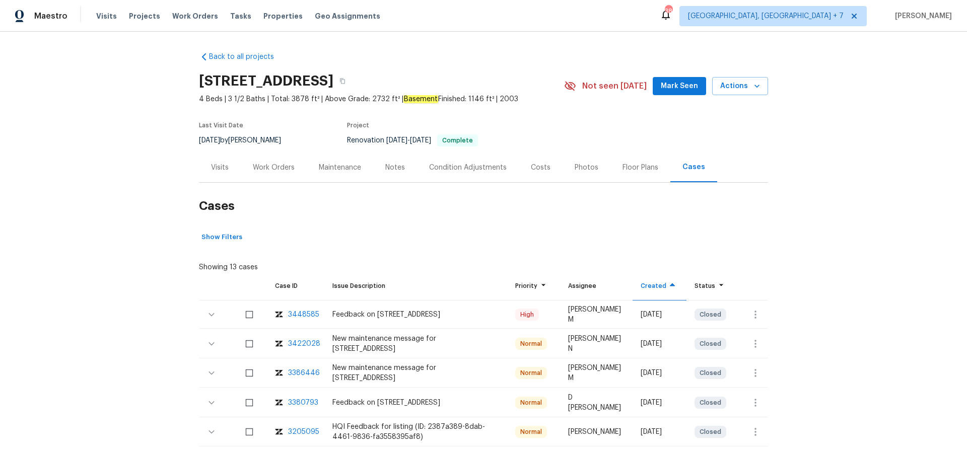
click at [305, 313] on div "3448585" at bounding box center [303, 315] width 31 height 10
